Goal: Find specific page/section: Find specific page/section

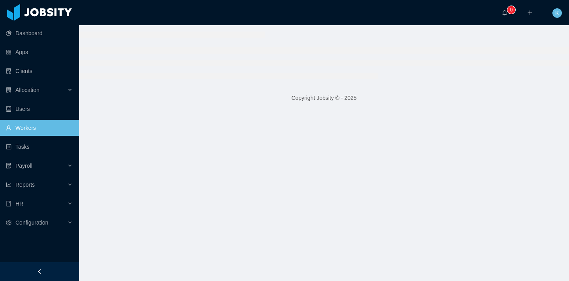
click at [40, 127] on link "Workers" at bounding box center [39, 128] width 67 height 16
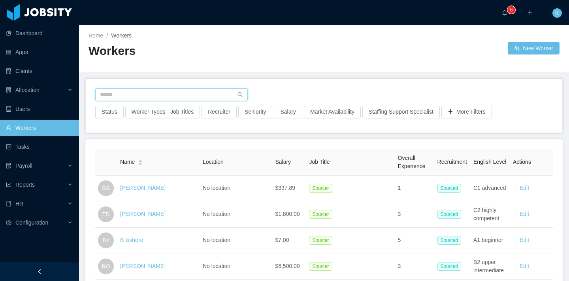
click at [131, 94] on input "text" at bounding box center [171, 95] width 153 height 13
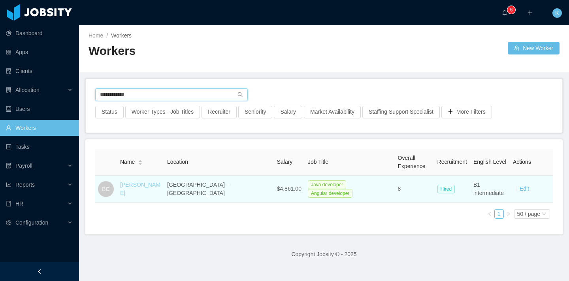
type input "**********"
click at [139, 190] on link "[PERSON_NAME]" at bounding box center [140, 189] width 40 height 15
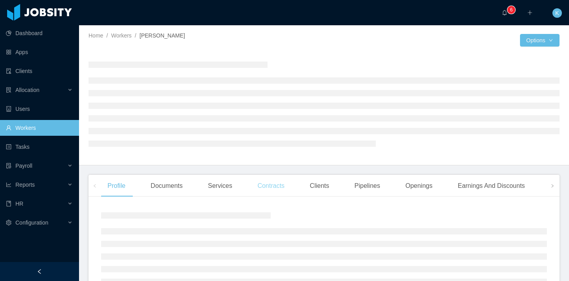
click at [274, 185] on div "Contracts" at bounding box center [271, 186] width 40 height 22
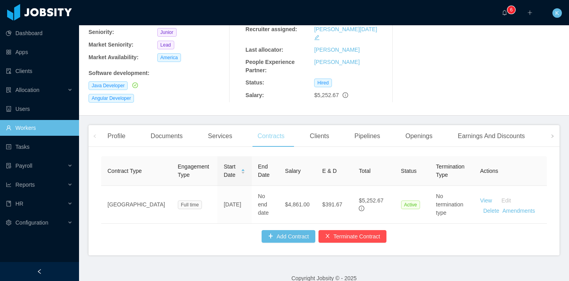
scroll to position [116, 0]
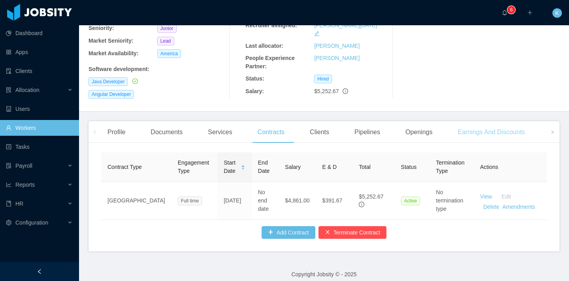
click at [455, 121] on div "Earnings And Discounts" at bounding box center [491, 132] width 80 height 22
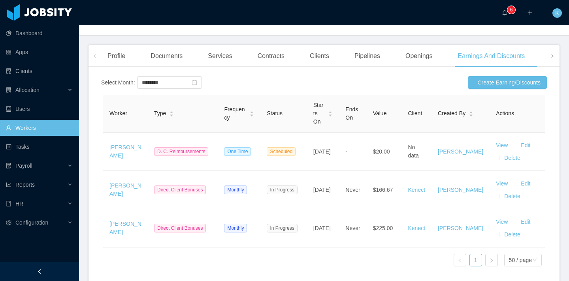
scroll to position [194, 0]
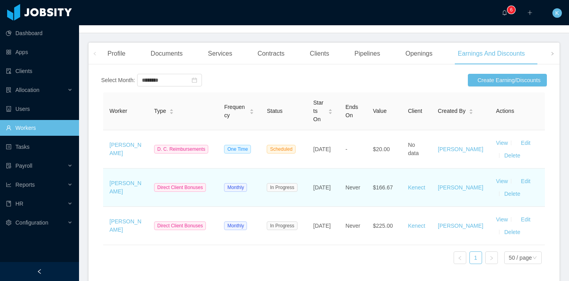
drag, startPoint x: 319, startPoint y: 169, endPoint x: 328, endPoint y: 184, distance: 18.1
click at [328, 184] on td "[DATE]" at bounding box center [323, 188] width 32 height 38
click at [328, 185] on span "[DATE]" at bounding box center [321, 188] width 17 height 6
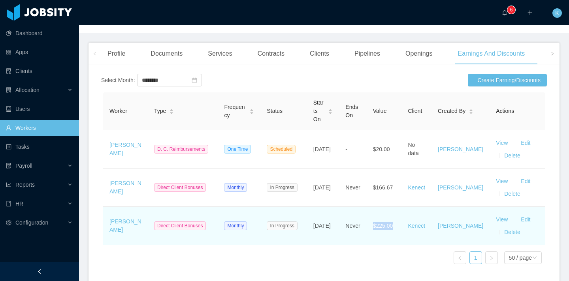
drag, startPoint x: 377, startPoint y: 215, endPoint x: 403, endPoint y: 216, distance: 26.5
click at [402, 216] on td "$225.00" at bounding box center [384, 226] width 35 height 38
drag, startPoint x: 403, startPoint y: 216, endPoint x: 375, endPoint y: 215, distance: 28.1
click at [375, 215] on td "$225.00" at bounding box center [384, 226] width 35 height 38
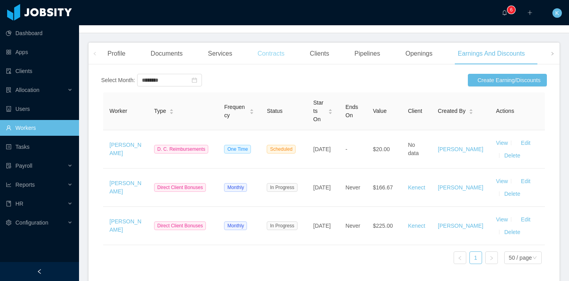
click at [280, 45] on div "Contracts" at bounding box center [271, 54] width 40 height 22
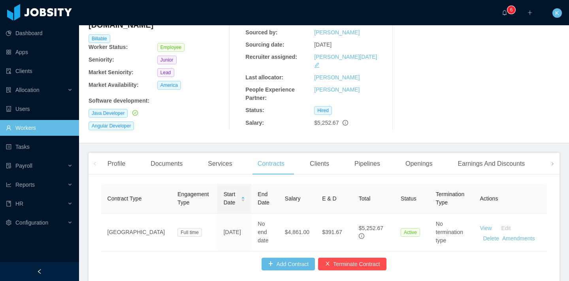
scroll to position [117, 0]
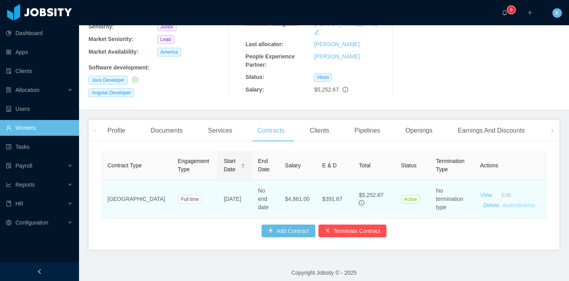
click at [510, 202] on link "Amendments" at bounding box center [518, 205] width 32 height 6
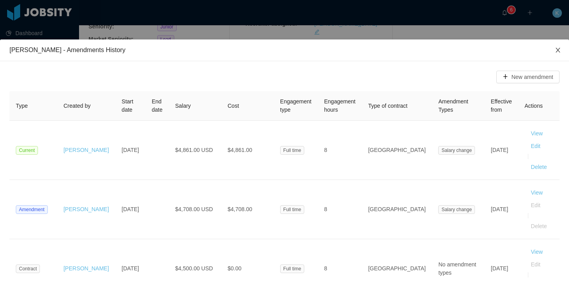
click at [562, 57] on span "Close" at bounding box center [558, 51] width 22 height 22
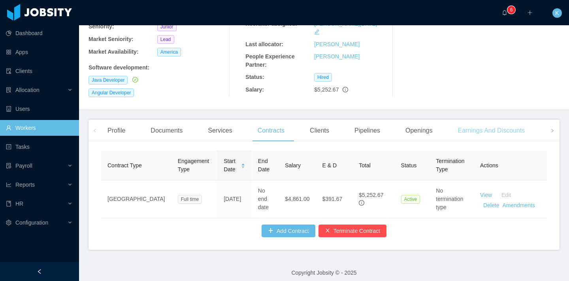
click at [482, 121] on div "Earnings And Discounts" at bounding box center [491, 131] width 80 height 22
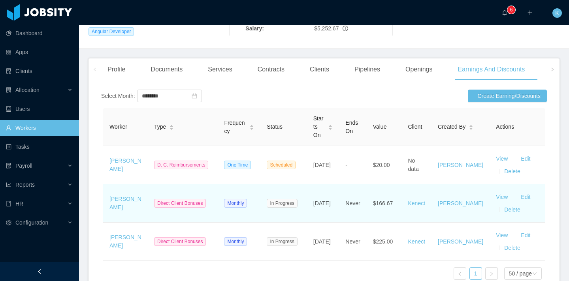
scroll to position [179, 0]
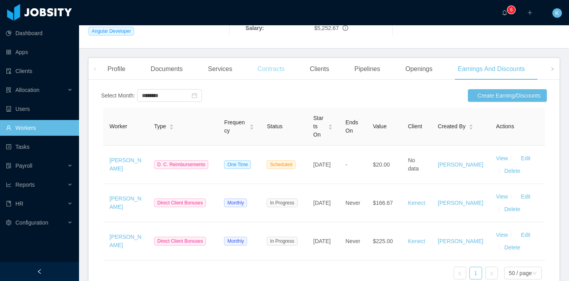
click at [264, 62] on div "Contracts" at bounding box center [271, 69] width 40 height 22
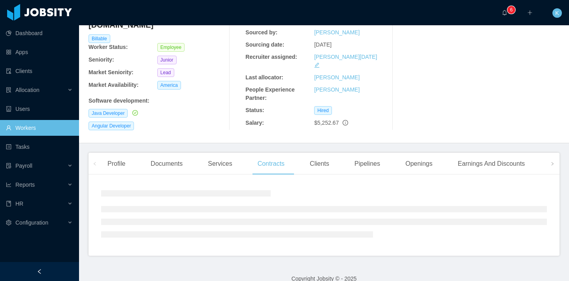
scroll to position [117, 0]
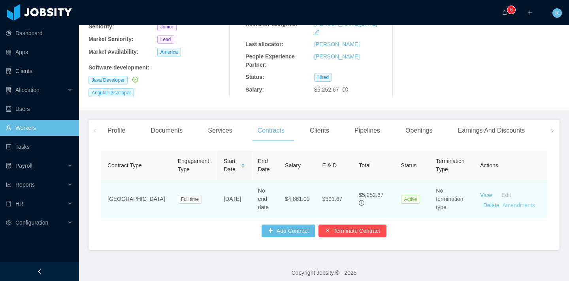
click at [519, 202] on link "Amendments" at bounding box center [518, 205] width 32 height 6
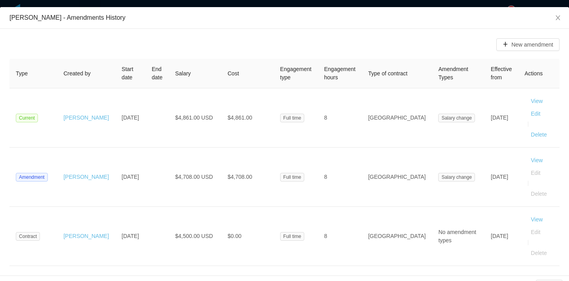
scroll to position [31, 0]
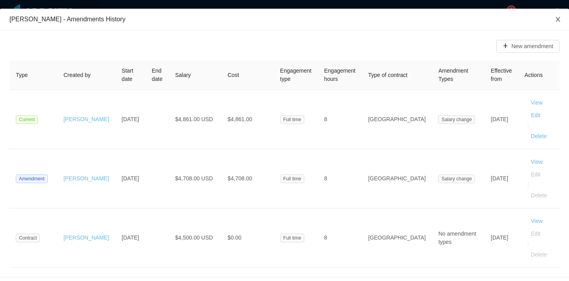
click at [551, 24] on span "Close" at bounding box center [558, 20] width 22 height 22
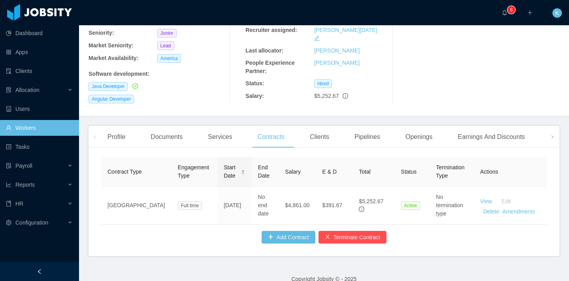
scroll to position [113, 0]
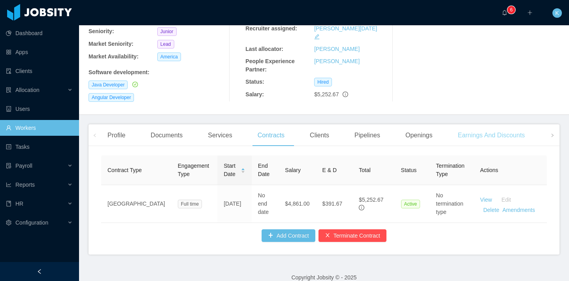
click at [470, 125] on div "Earnings And Discounts" at bounding box center [491, 136] width 80 height 22
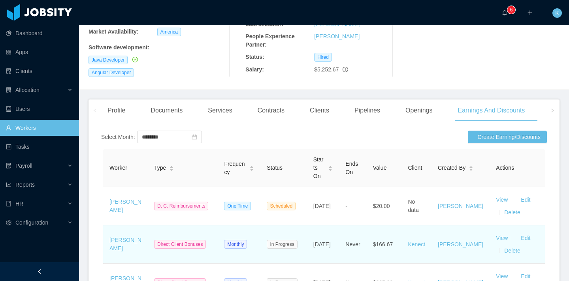
scroll to position [138, 0]
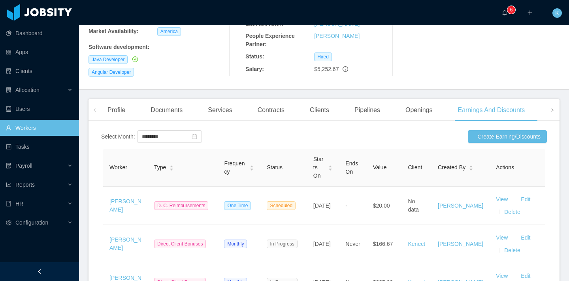
click at [286, 99] on div "Contracts" at bounding box center [271, 110] width 40 height 22
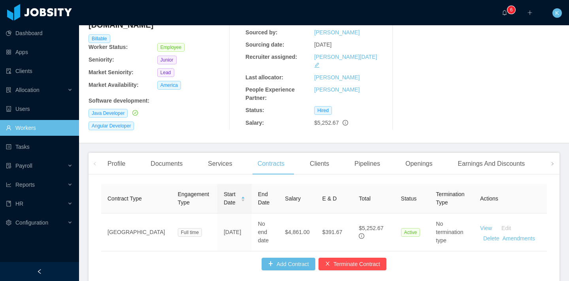
scroll to position [117, 0]
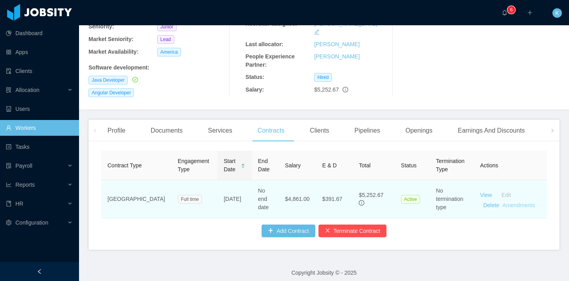
click at [518, 202] on link "Amendments" at bounding box center [518, 205] width 32 height 6
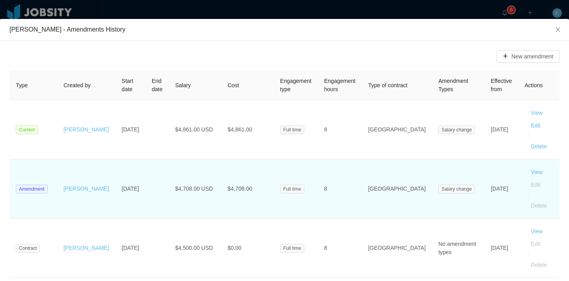
scroll to position [32, 0]
